Goal: Navigation & Orientation: Go to known website

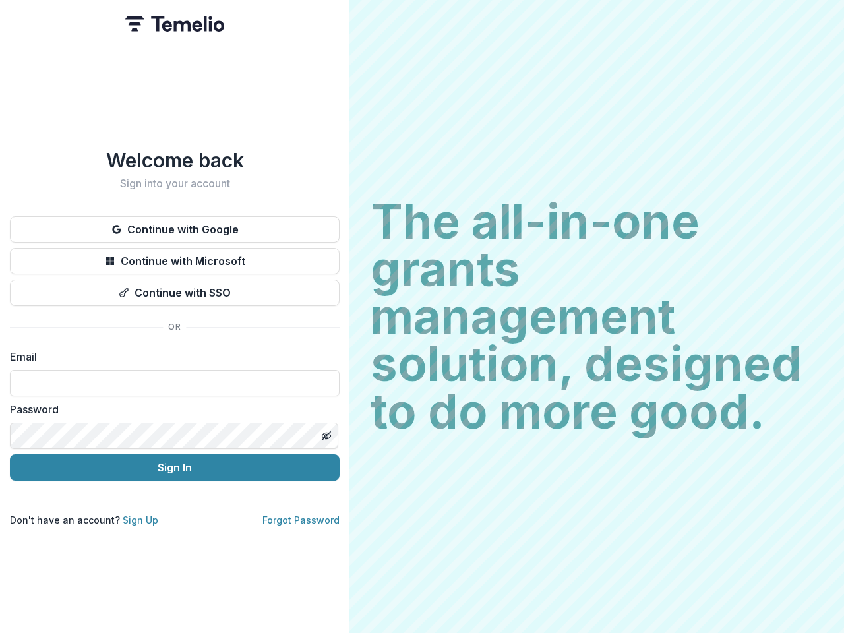
click at [422, 316] on h2 "The all-in-one grants management solution, designed to do more good." at bounding box center [597, 316] width 452 height 237
click at [175, 224] on button "Continue with Google" at bounding box center [175, 229] width 330 height 26
click at [175, 256] on button "Continue with Microsoft" at bounding box center [175, 261] width 330 height 26
click at [175, 287] on button "Continue with SSO" at bounding box center [175, 293] width 330 height 26
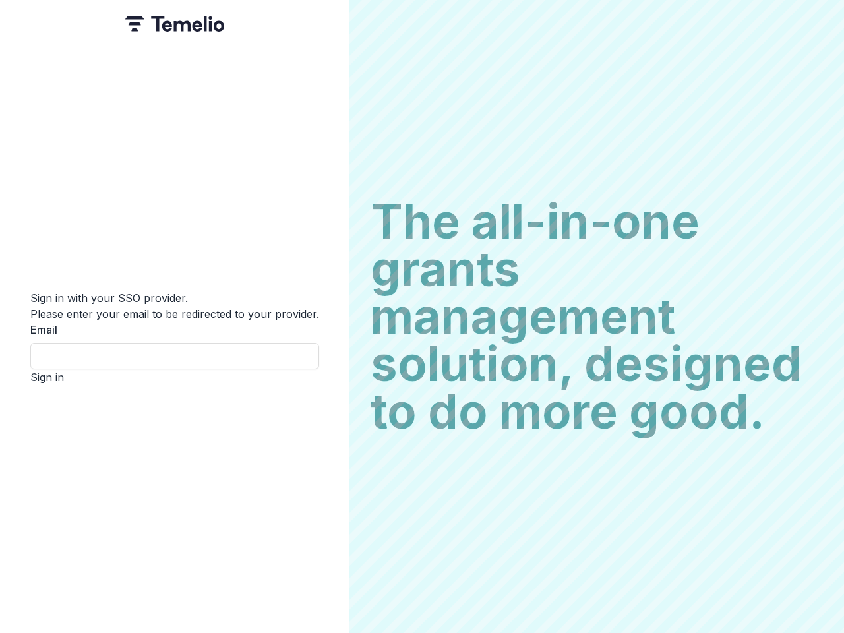
click at [326, 431] on div "Sign in with your SSO provider. Please enter your email to be redirected to you…" at bounding box center [174, 316] width 349 height 633
